Goal: Navigation & Orientation: Find specific page/section

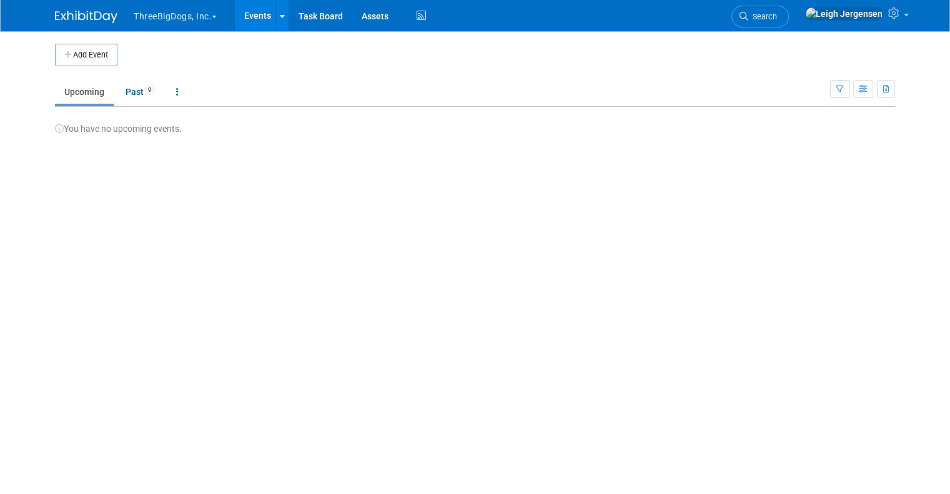
click at [212, 17] on span "button" at bounding box center [214, 17] width 5 height 2
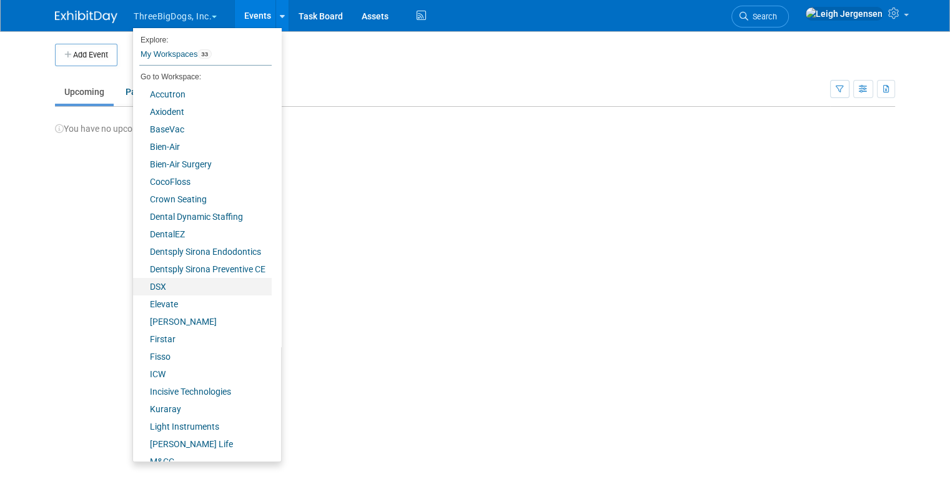
click at [167, 286] on link "DSX" at bounding box center [202, 286] width 139 height 17
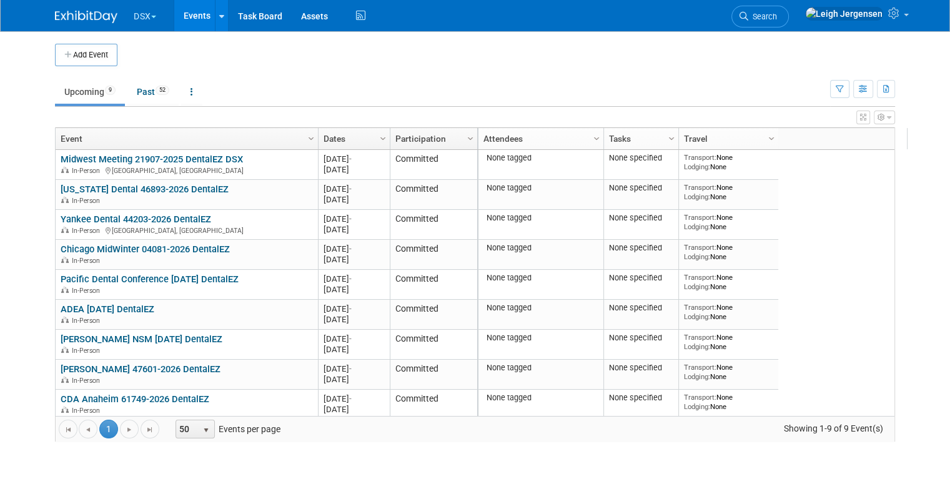
click at [140, 16] on button "DSX" at bounding box center [151, 13] width 39 height 27
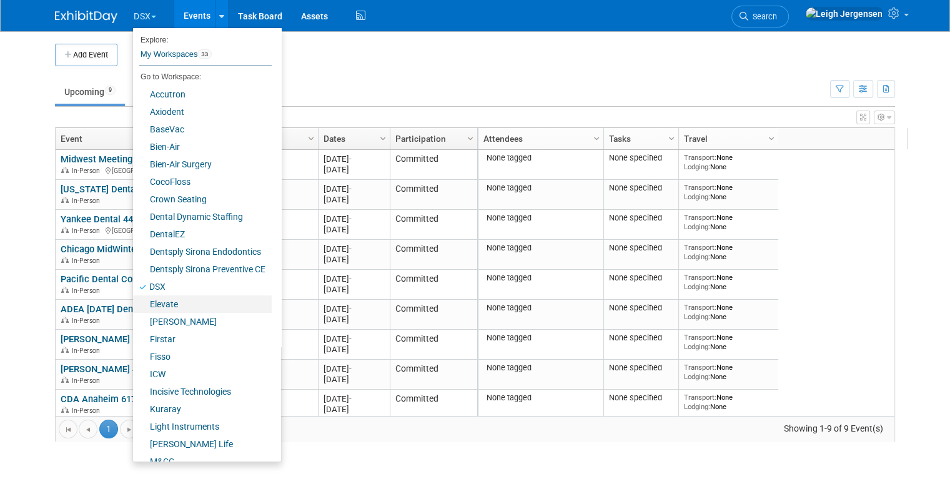
click at [148, 308] on link "Elevate" at bounding box center [202, 303] width 139 height 17
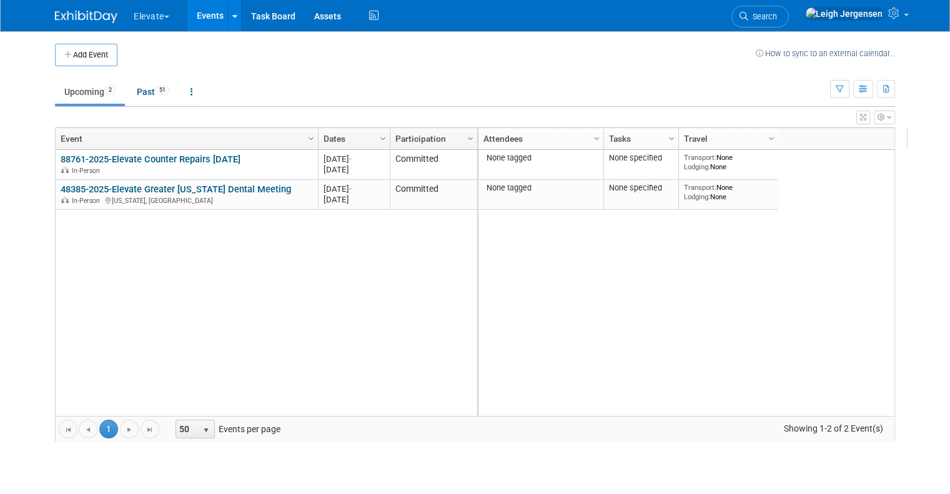
click at [147, 186] on link "48385-2025-Elevate Greater New York Dental Meeting" at bounding box center [176, 189] width 230 height 11
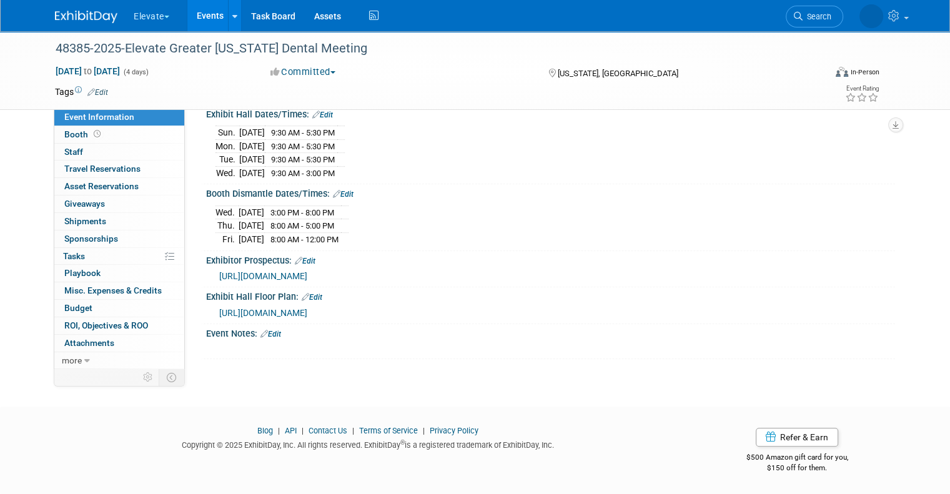
scroll to position [562, 0]
click at [70, 154] on span "Staff 0" at bounding box center [73, 152] width 19 height 10
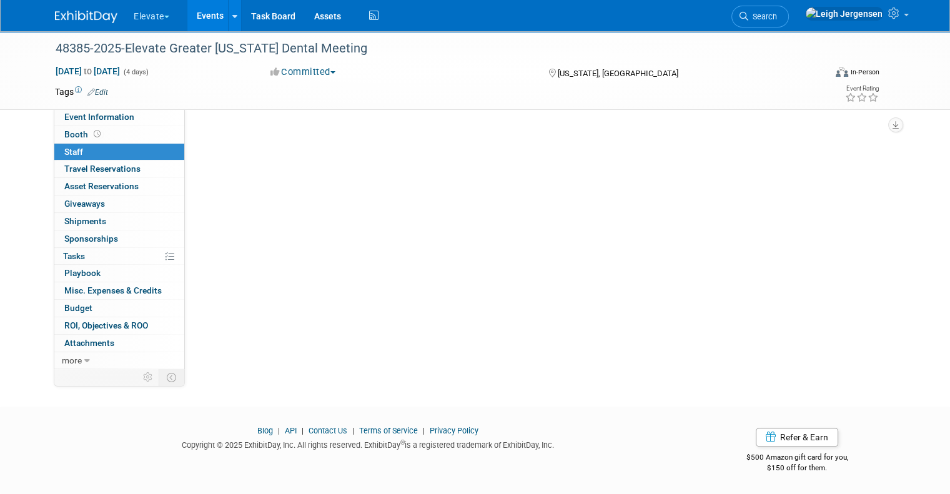
scroll to position [0, 0]
